Goal: Task Accomplishment & Management: Use online tool/utility

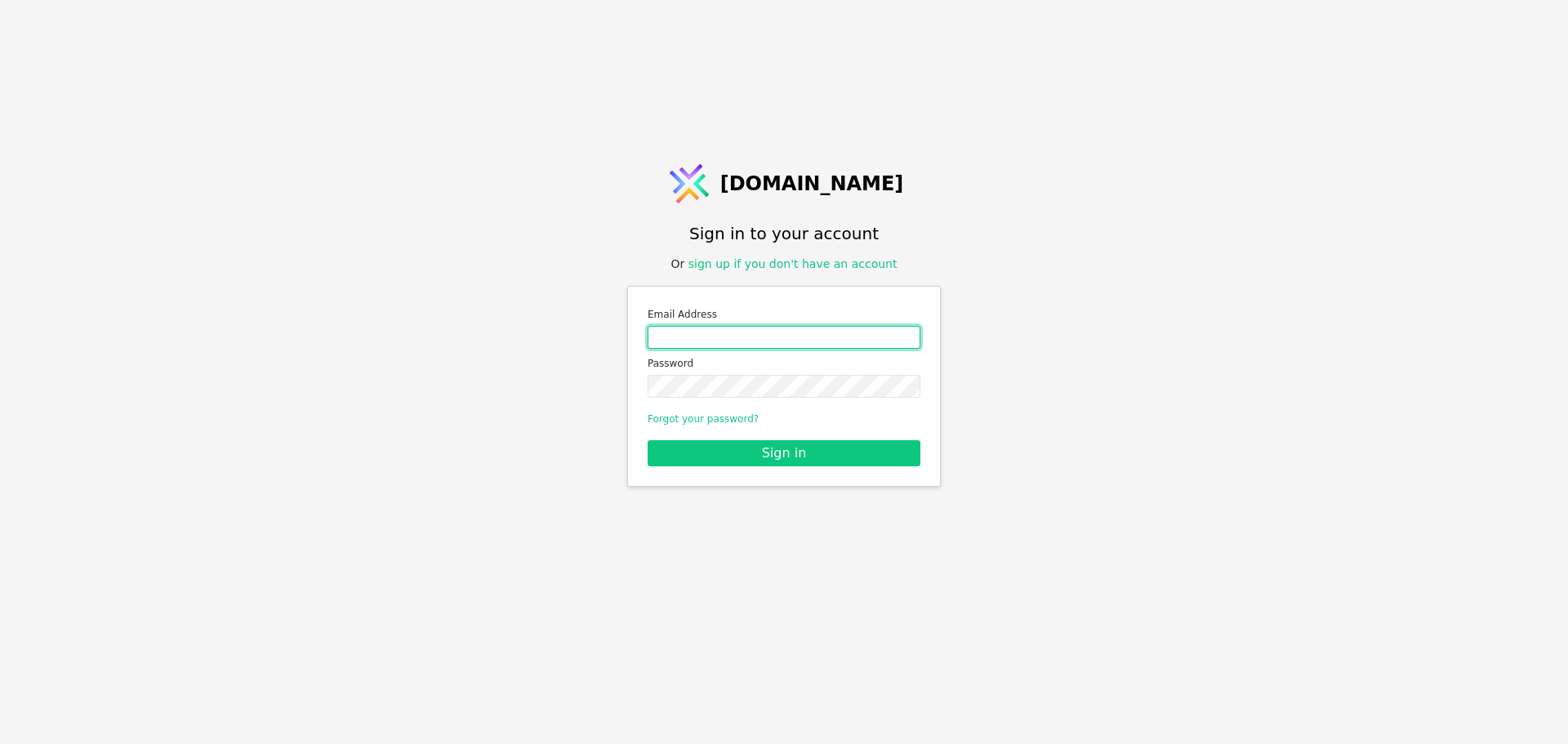
drag, startPoint x: 710, startPoint y: 332, endPoint x: 717, endPoint y: 346, distance: 15.7
click at [710, 332] on input "Email address" at bounding box center [784, 338] width 273 height 23
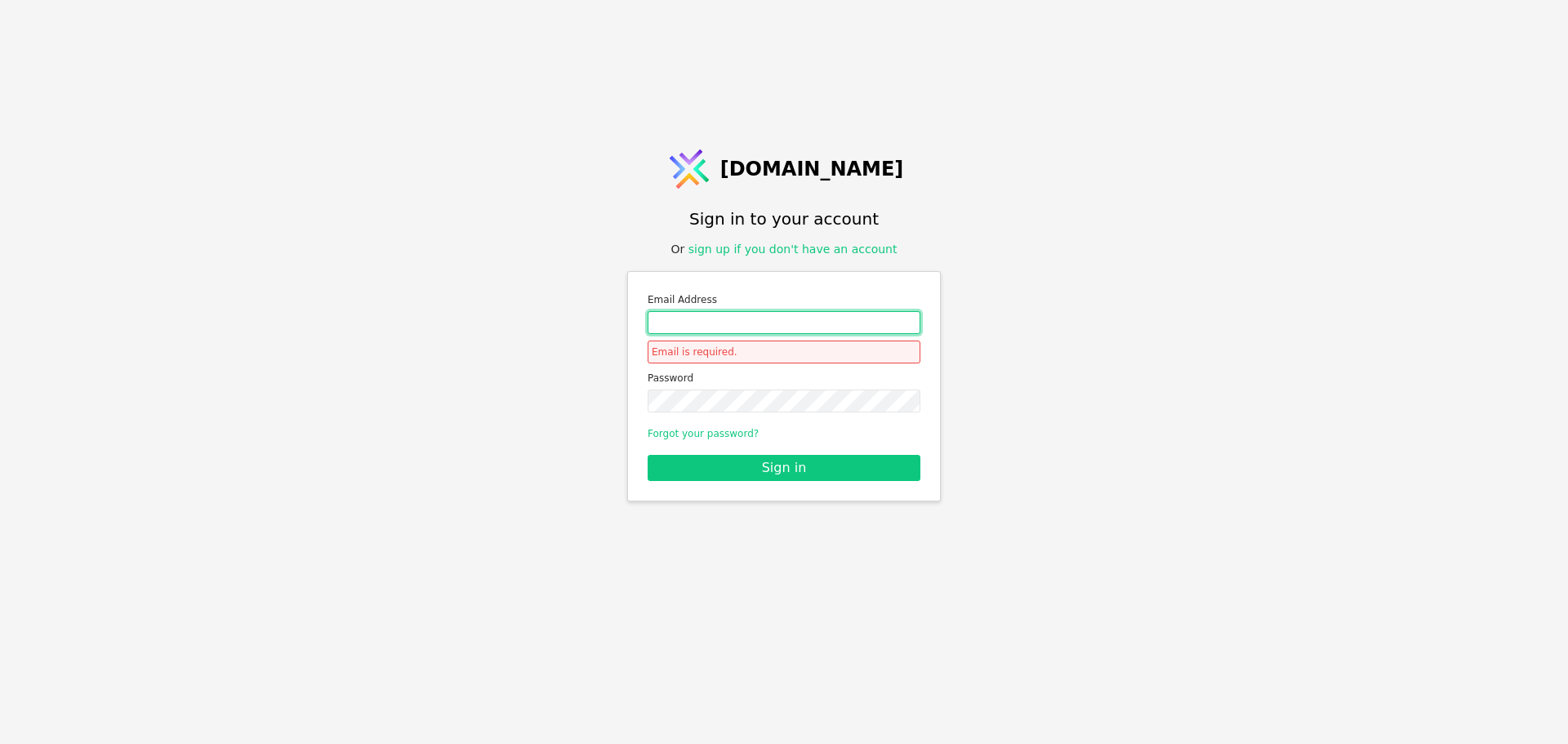
type input "[PERSON_NAME][EMAIL_ADDRESS][DOMAIN_NAME]"
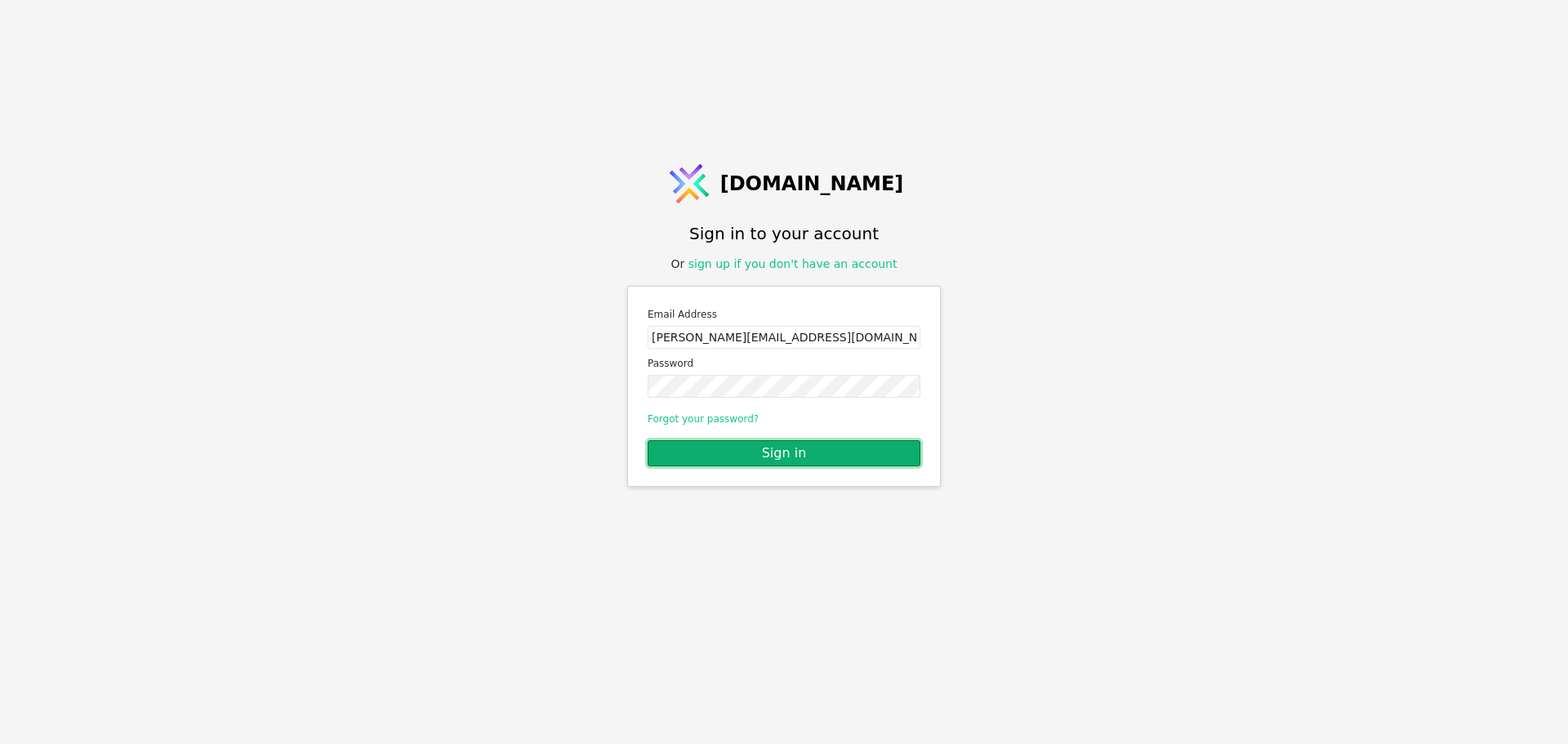
click at [813, 452] on button "Sign in" at bounding box center [784, 453] width 273 height 26
